Goal: Task Accomplishment & Management: Manage account settings

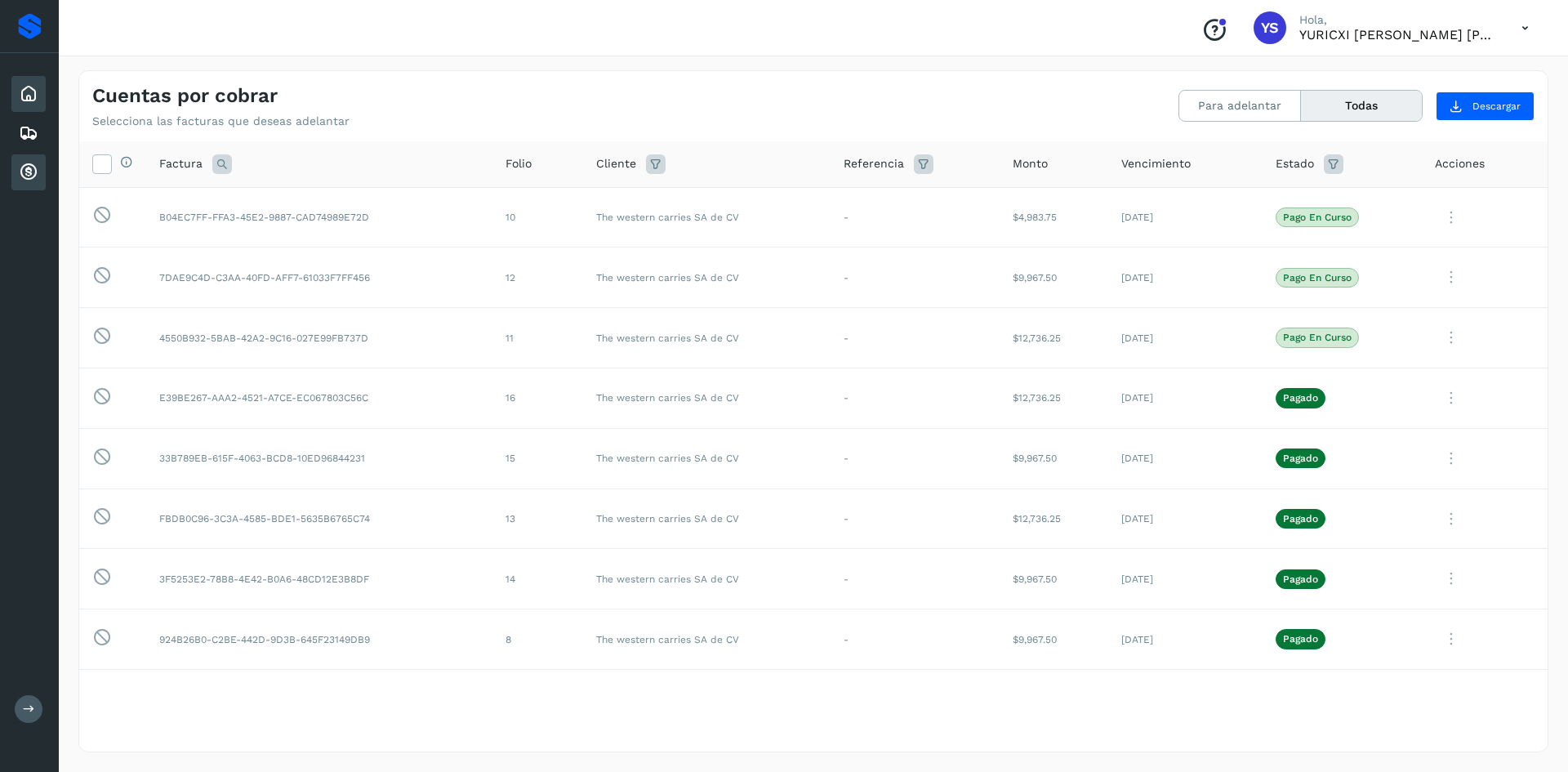
click at [27, 87] on icon at bounding box center [28, 93] width 20 height 20
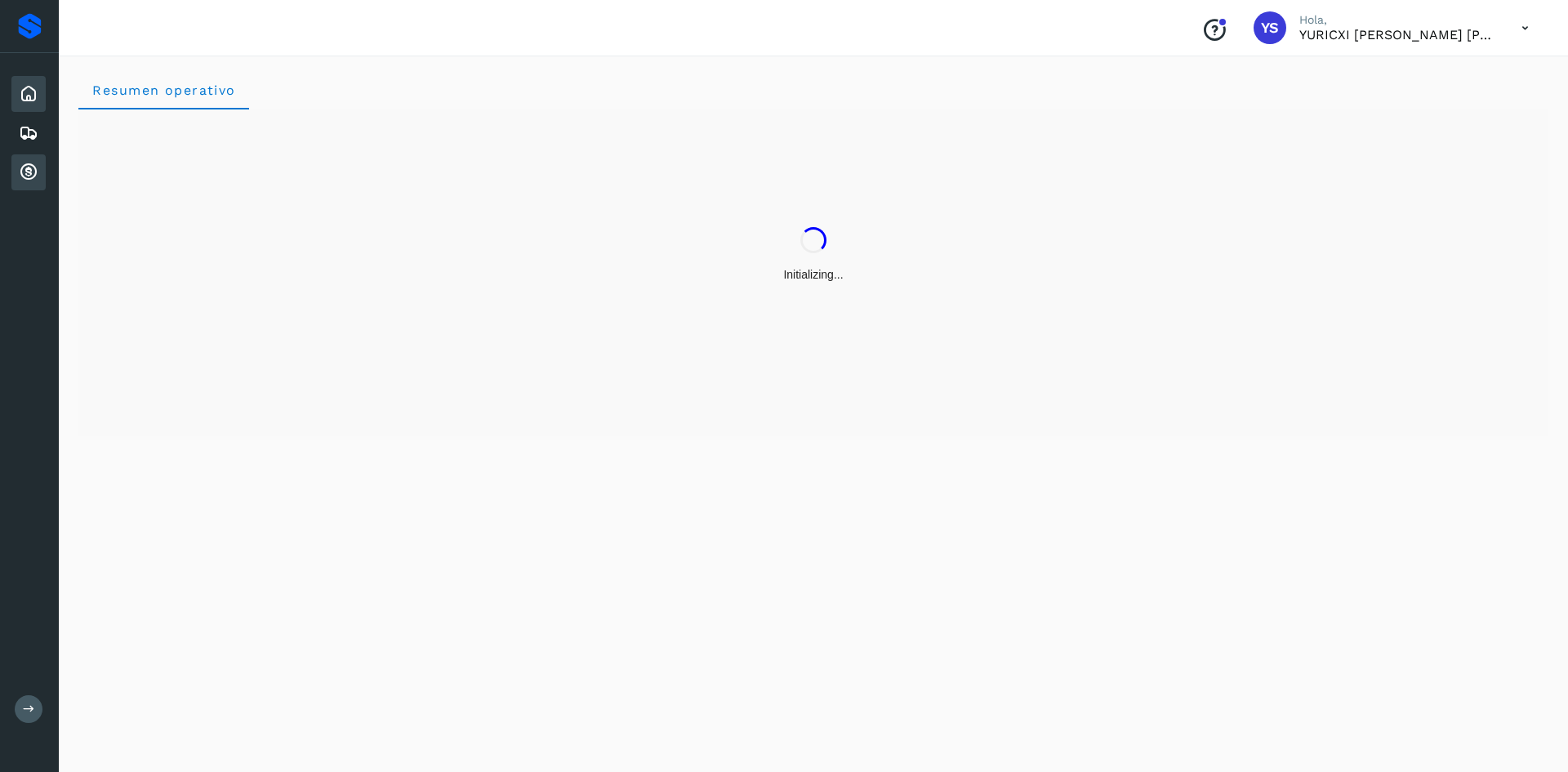
click at [44, 183] on div "Cuentas por cobrar" at bounding box center [28, 172] width 34 height 36
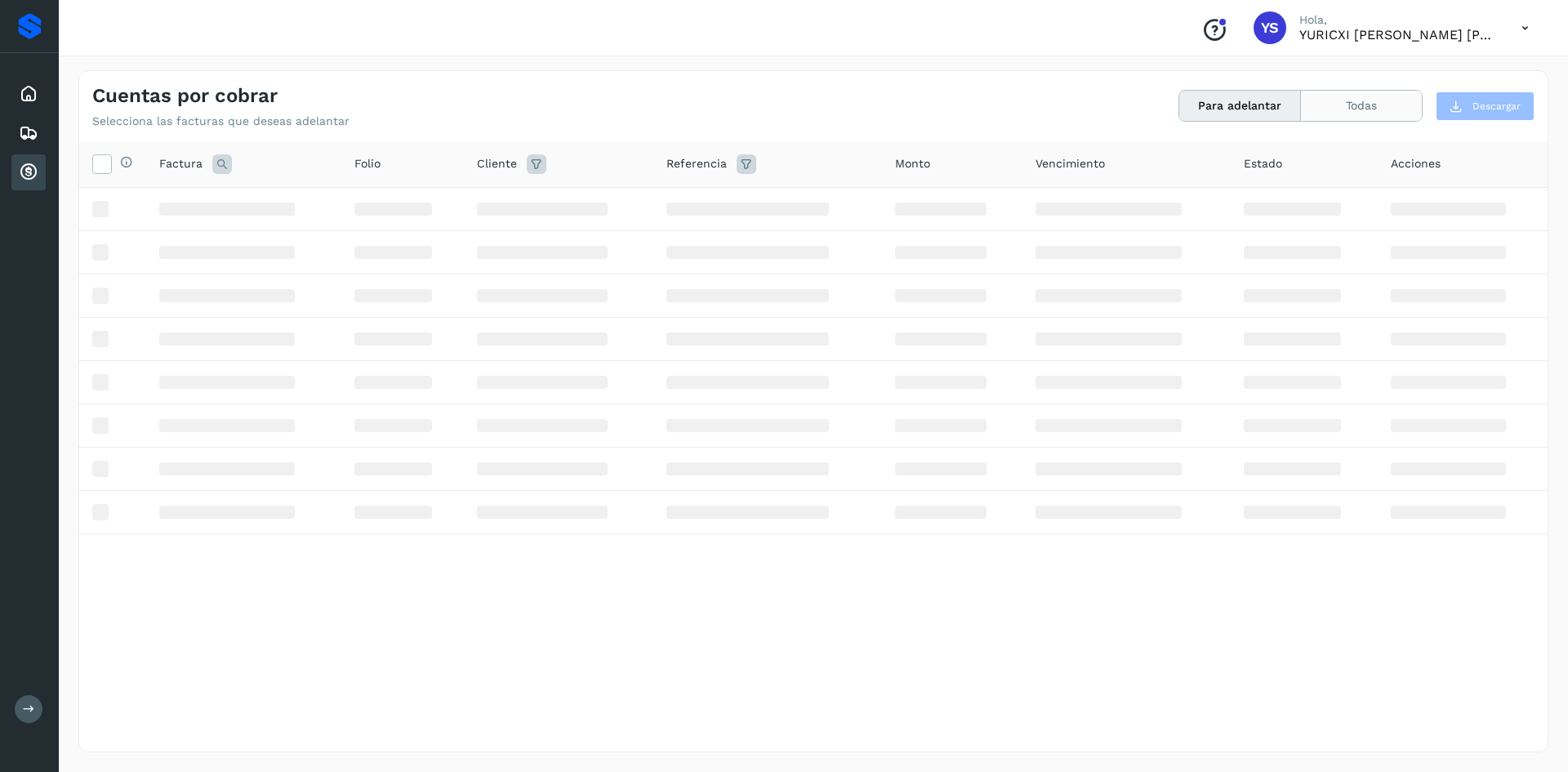
click at [1362, 107] on button "Todas" at bounding box center [1361, 105] width 121 height 30
click at [1262, 102] on button "Para adelantar" at bounding box center [1239, 105] width 121 height 30
click at [804, 130] on div "Cuentas por cobrar Selecciona las facturas que deseas adelantar Para adelantar …" at bounding box center [812, 411] width 1469 height 682
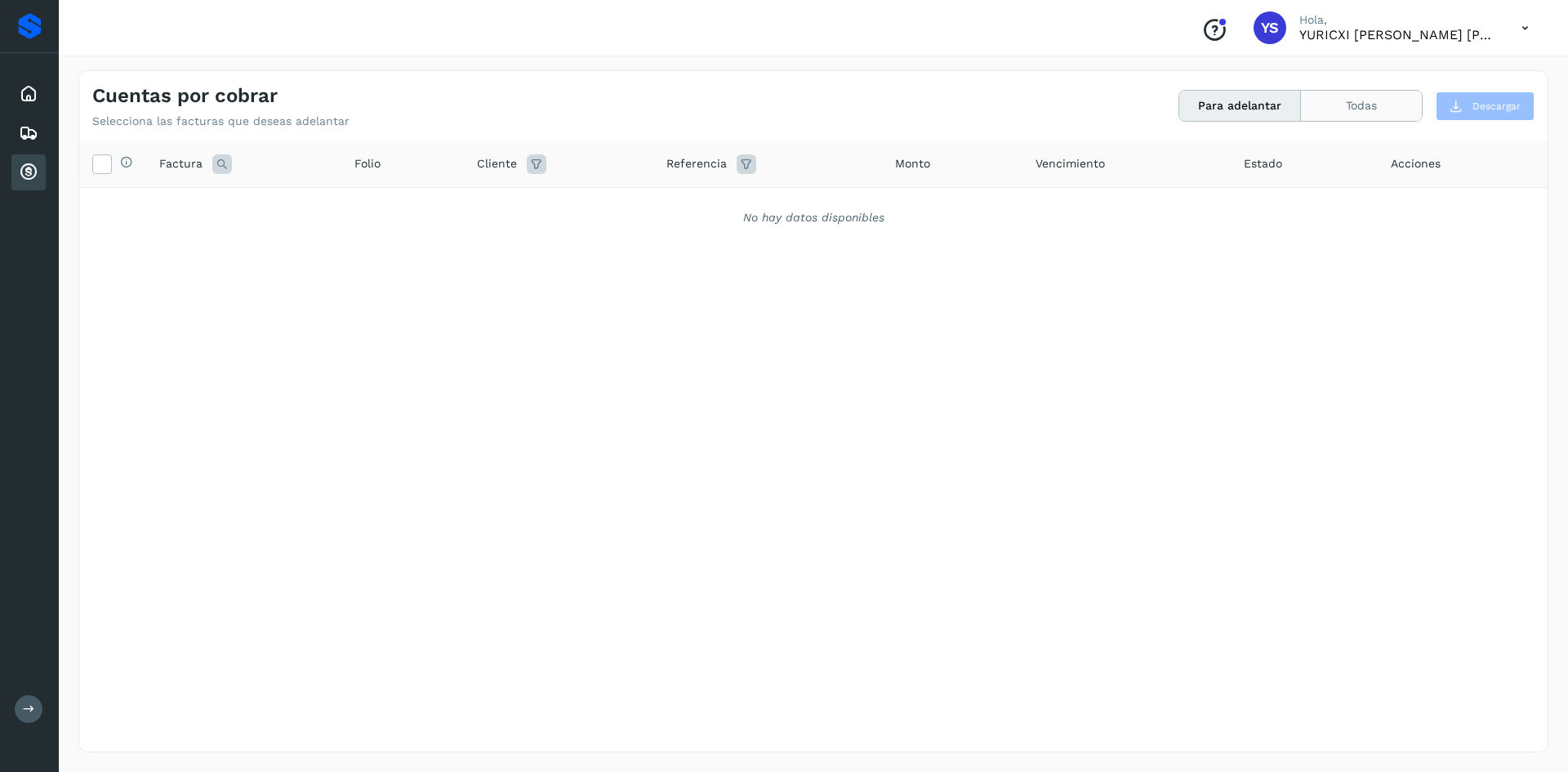
click at [1364, 96] on button "Todas" at bounding box center [1361, 105] width 121 height 30
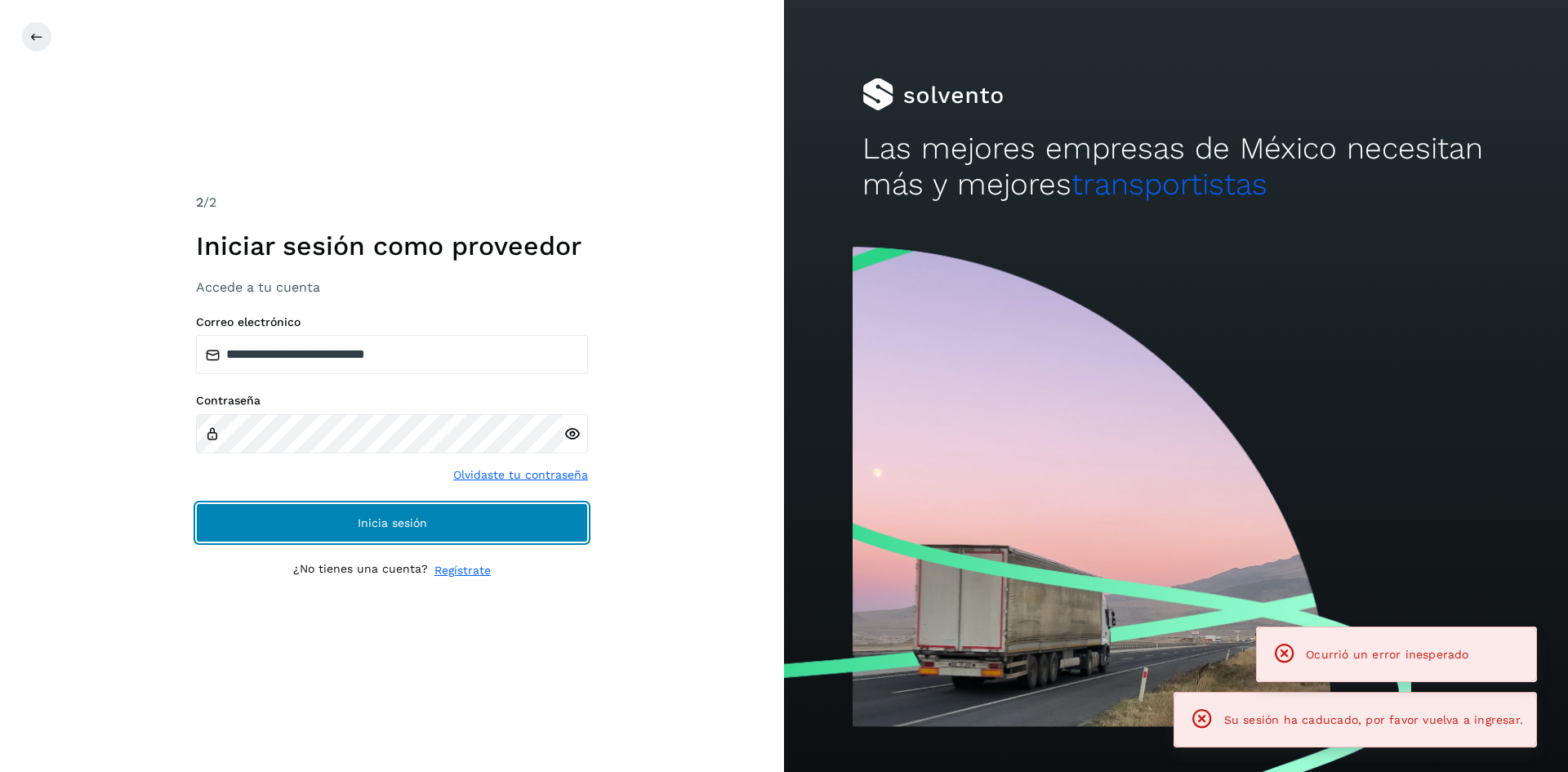
click at [478, 517] on button "Inicia sesión" at bounding box center [391, 523] width 392 height 39
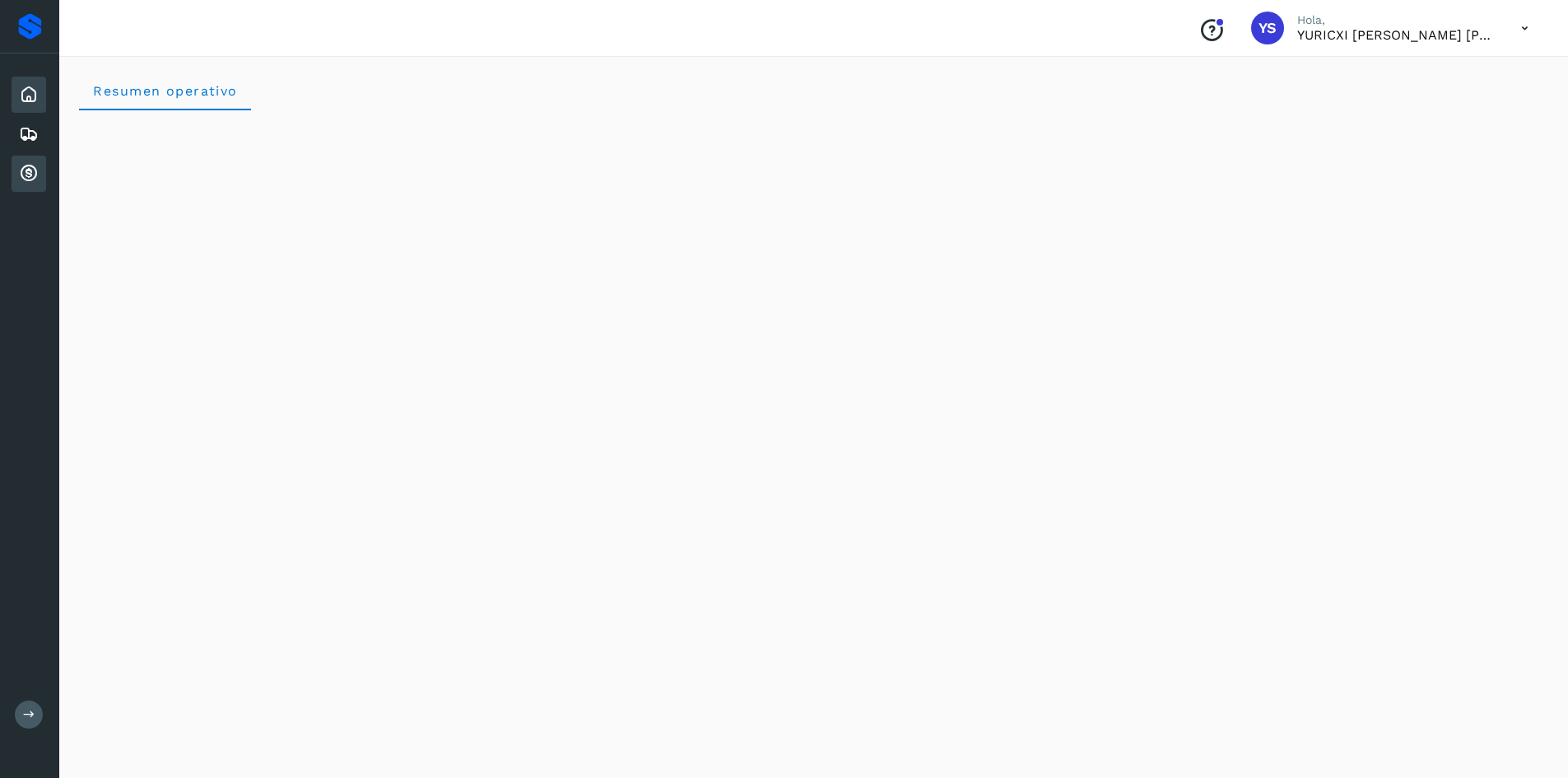
click at [23, 175] on icon at bounding box center [28, 173] width 20 height 20
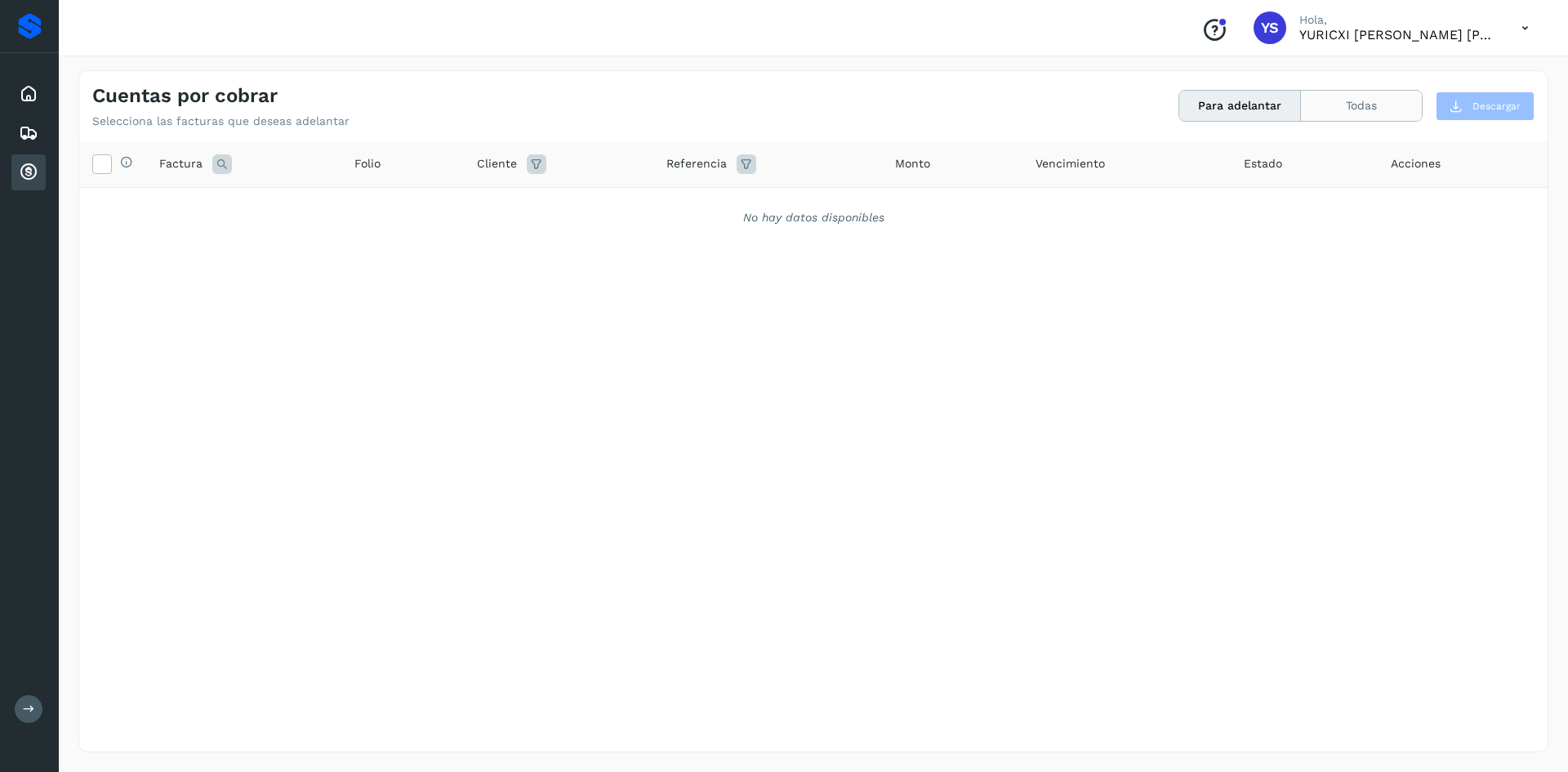
click at [1332, 111] on button "Todas" at bounding box center [1361, 105] width 121 height 30
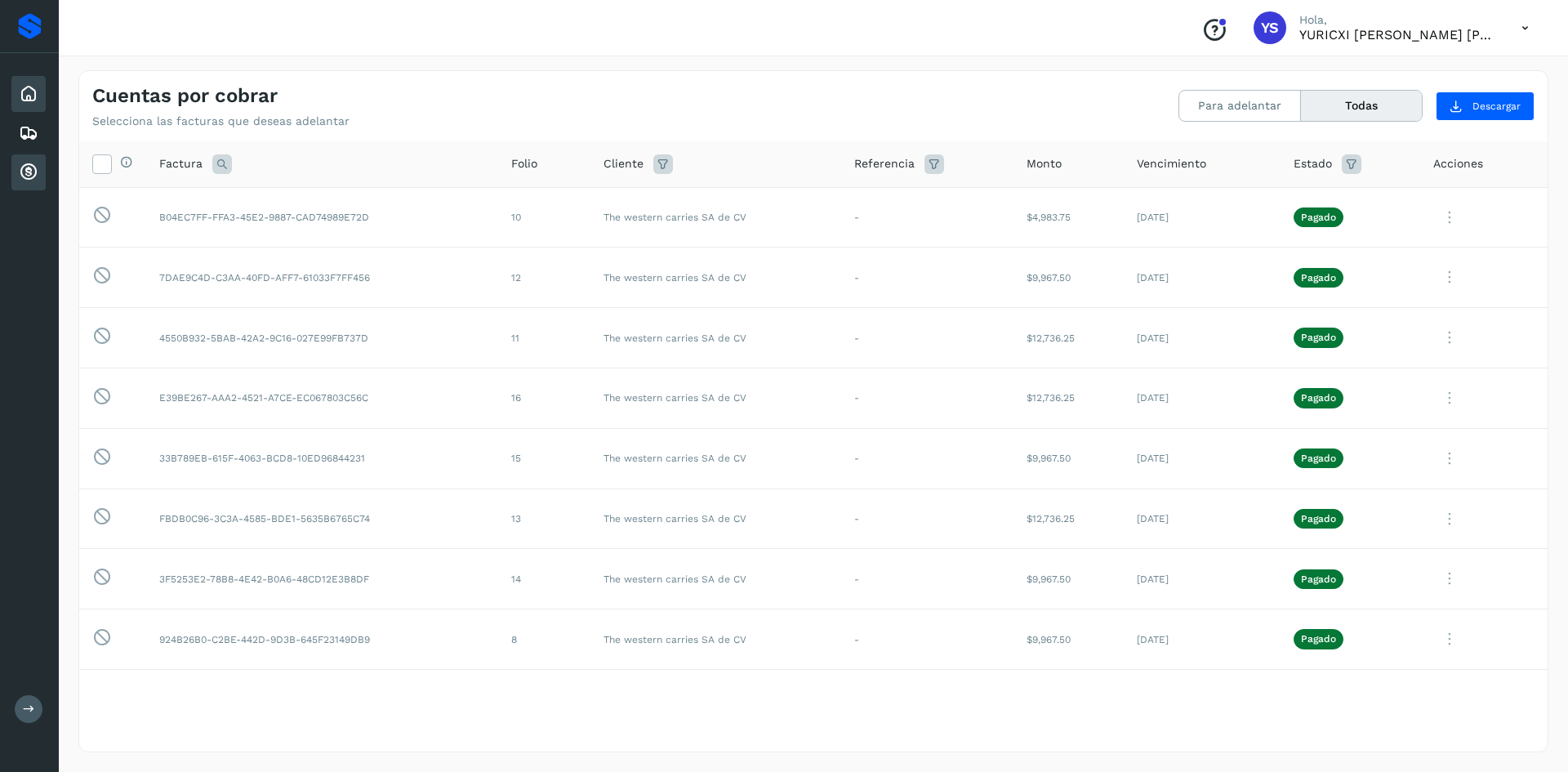
click at [22, 79] on div "Inicio" at bounding box center [28, 94] width 34 height 36
